Goal: Task Accomplishment & Management: Complete application form

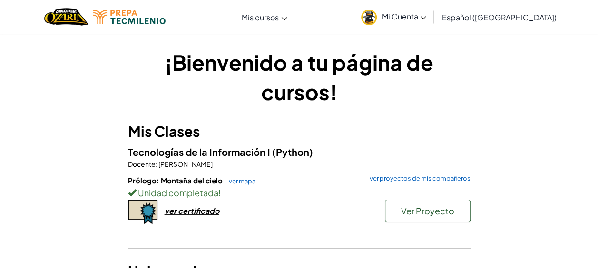
click at [431, 22] on link "Mi Cuenta" at bounding box center [393, 17] width 75 height 30
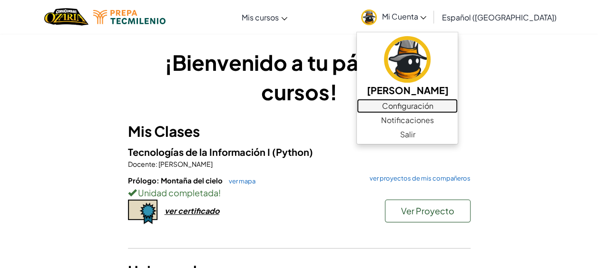
click at [446, 112] on link "Configuración" at bounding box center [407, 106] width 101 height 14
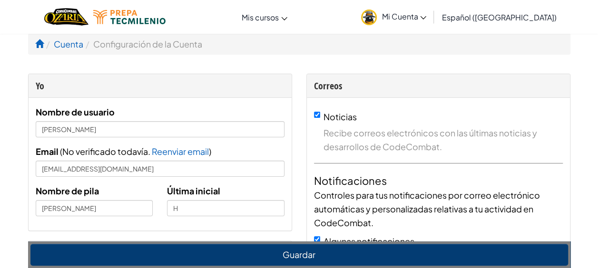
click at [377, 16] on img at bounding box center [369, 18] width 16 height 16
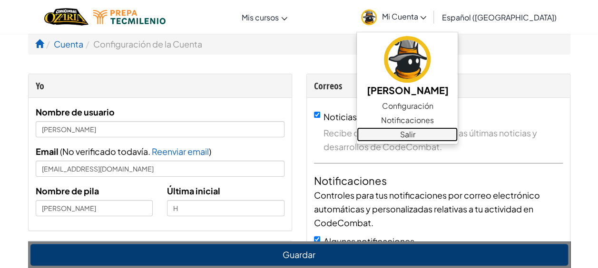
click at [431, 140] on link "Salir" at bounding box center [407, 134] width 101 height 14
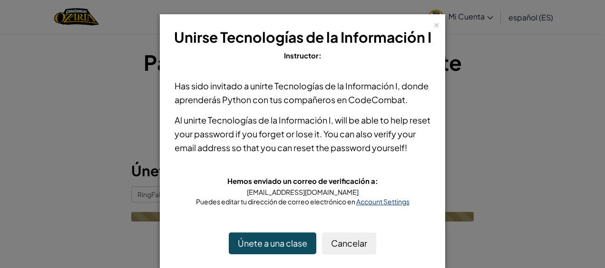
click at [382, 199] on span "Account Settings" at bounding box center [382, 201] width 53 height 9
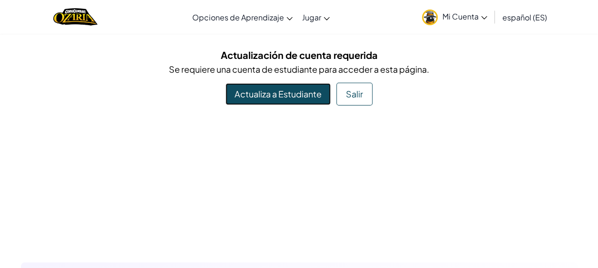
click at [296, 96] on link "Actualiza a Estudiante" at bounding box center [277, 94] width 105 height 22
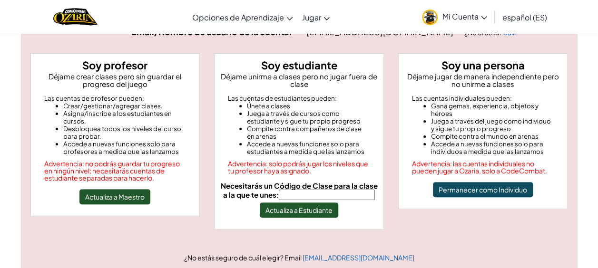
scroll to position [78, 0]
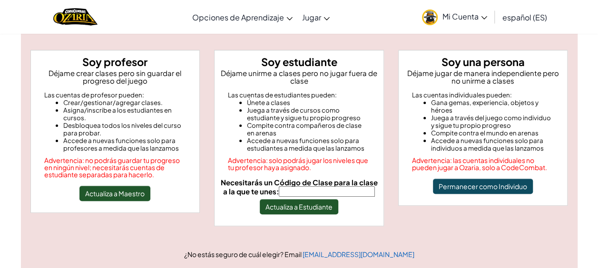
click at [302, 188] on input "Necesitarás un Código de Clase para la clase a la que te unes:" at bounding box center [327, 191] width 96 height 10
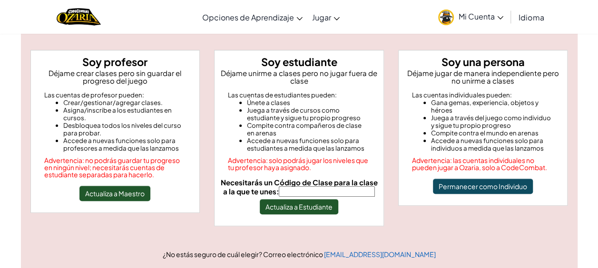
click at [302, 189] on input "Necesitarás un Código de Clase para la clase a la que te unes:" at bounding box center [327, 191] width 96 height 10
type input "d"
type input "DKF7 VSDU 3SKK 6G6C SXT6"
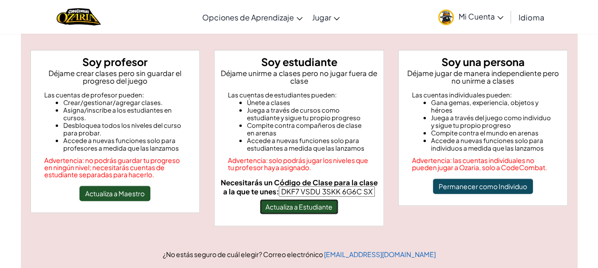
click at [298, 208] on button "Actualiza a Estudiante" at bounding box center [299, 206] width 78 height 15
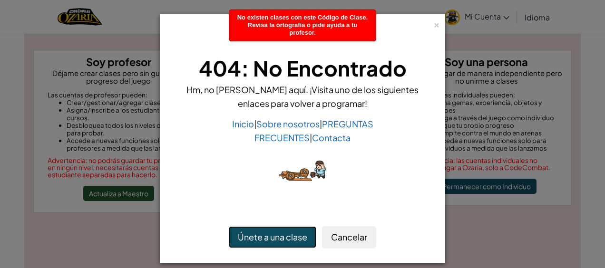
click at [279, 244] on button "Únete a una clase" at bounding box center [273, 237] width 88 height 22
click at [347, 250] on div "Únete a una clase Cancelar" at bounding box center [302, 237] width 275 height 41
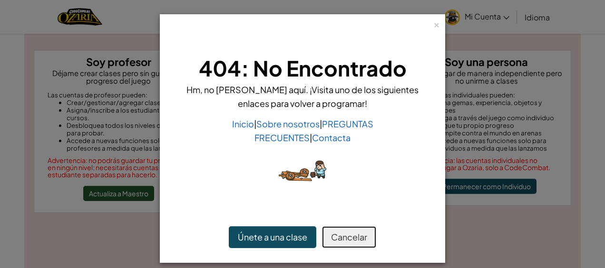
click at [350, 232] on button "Cancelar" at bounding box center [349, 237] width 54 height 22
